Goal: Information Seeking & Learning: Learn about a topic

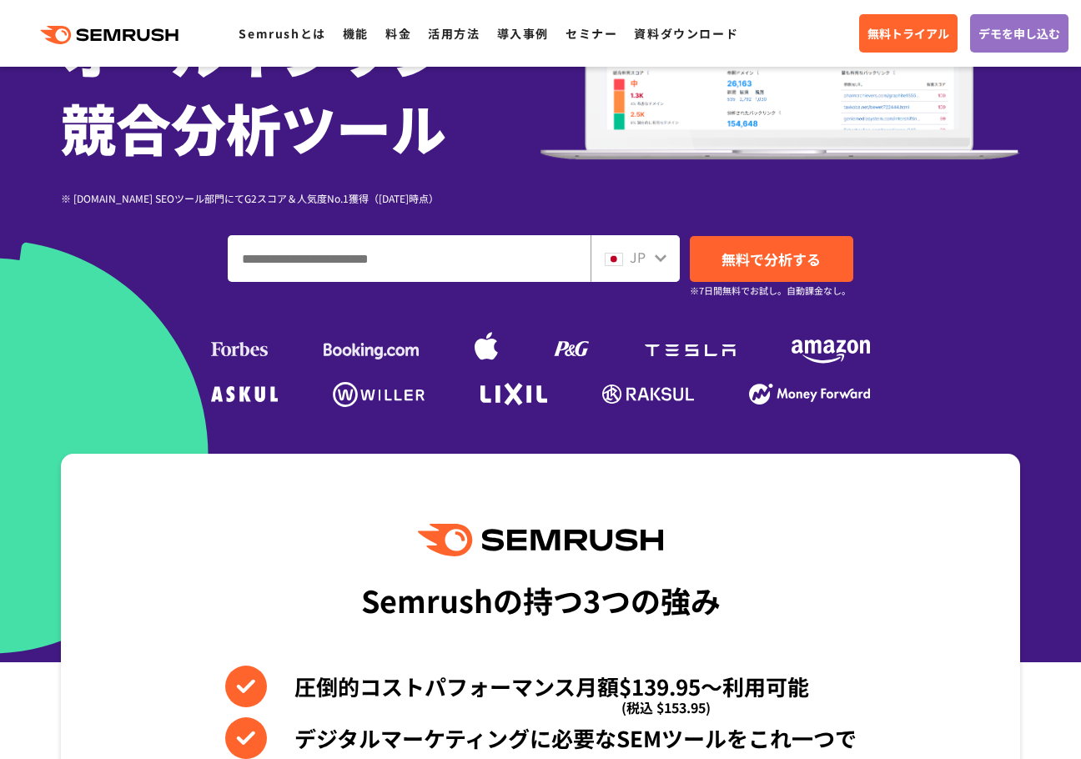
scroll to position [271, 0]
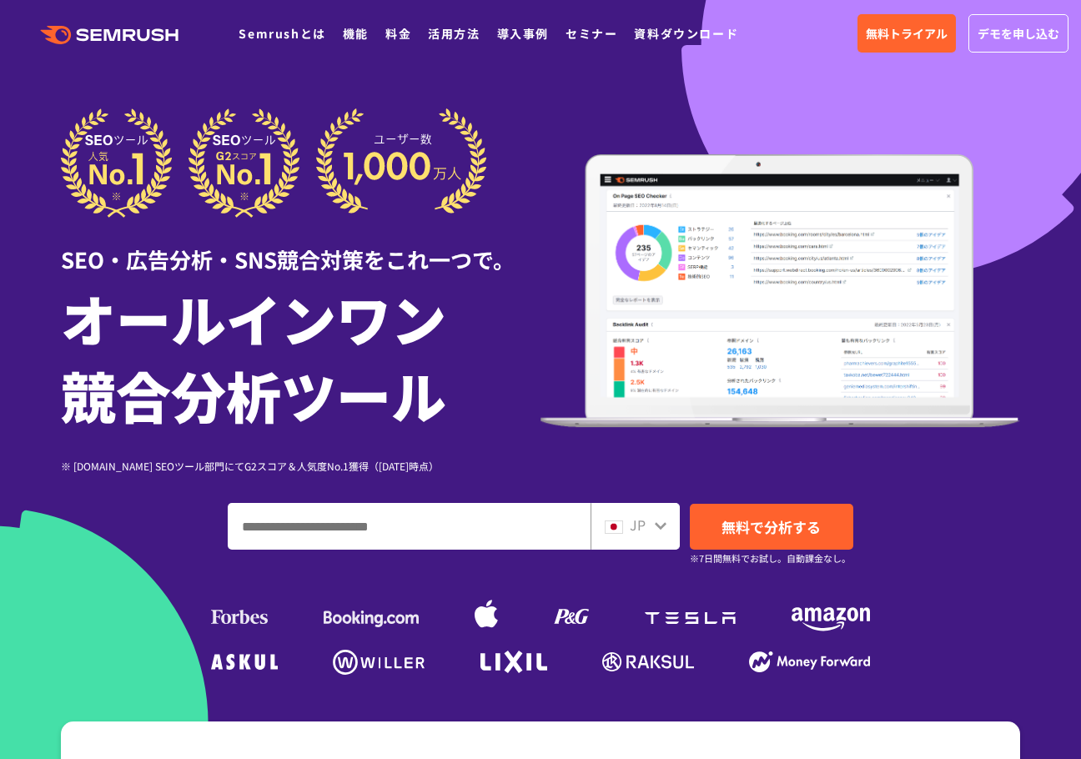
click at [374, 525] on input "ドメイン、キーワードまたはURLを入力してください" at bounding box center [408, 526] width 361 height 45
